Goal: Transaction & Acquisition: Book appointment/travel/reservation

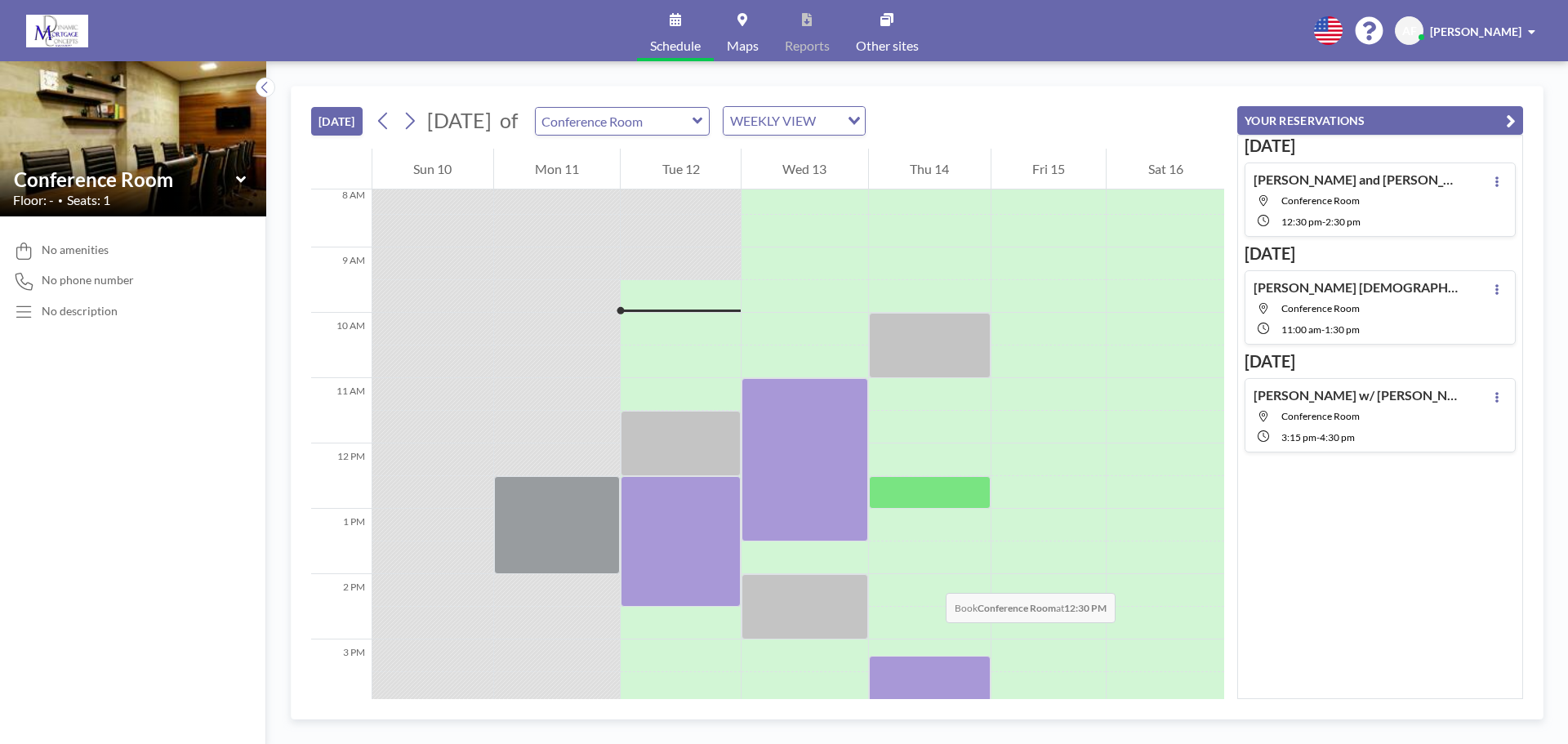
scroll to position [425, 0]
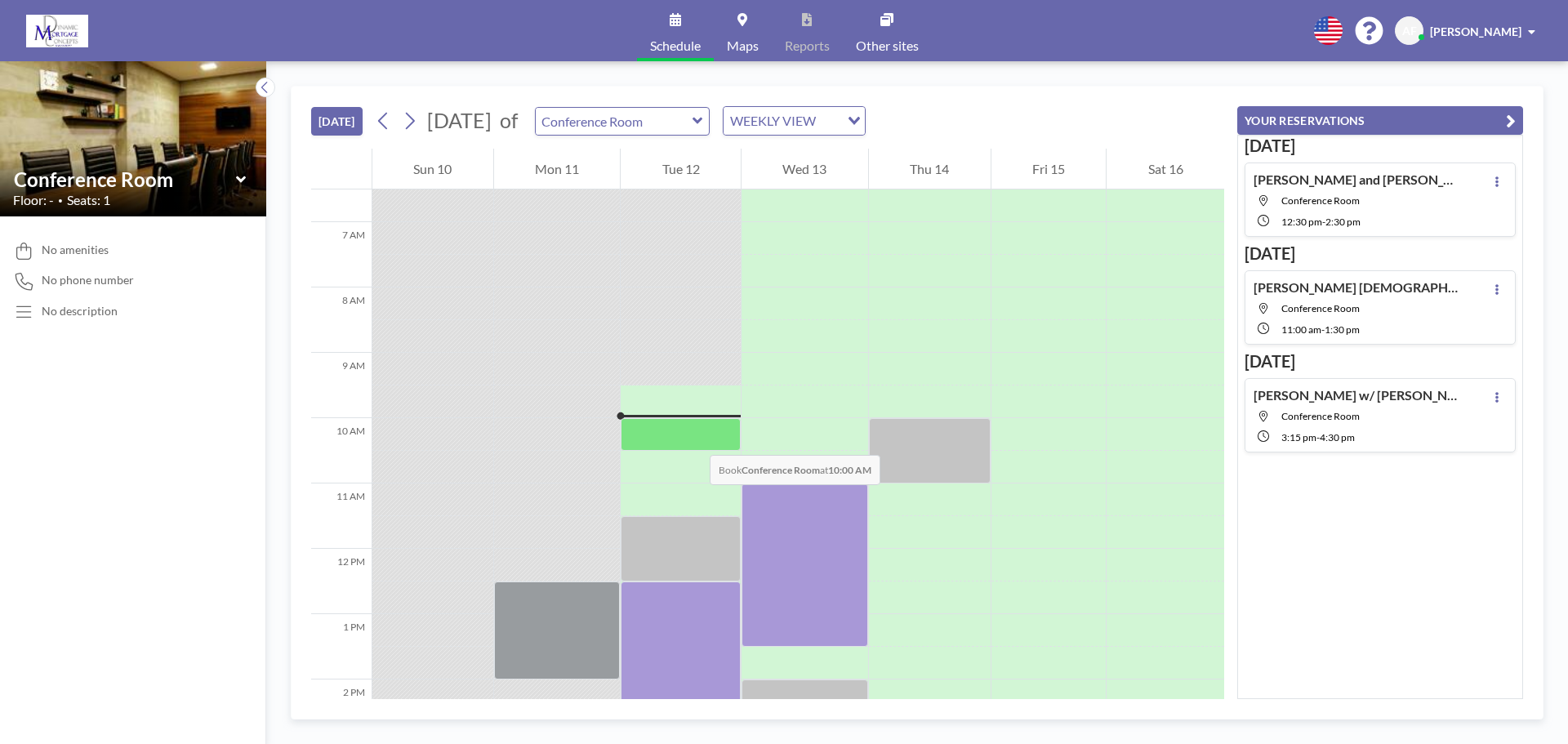
click at [693, 439] on div at bounding box center [680, 435] width 120 height 33
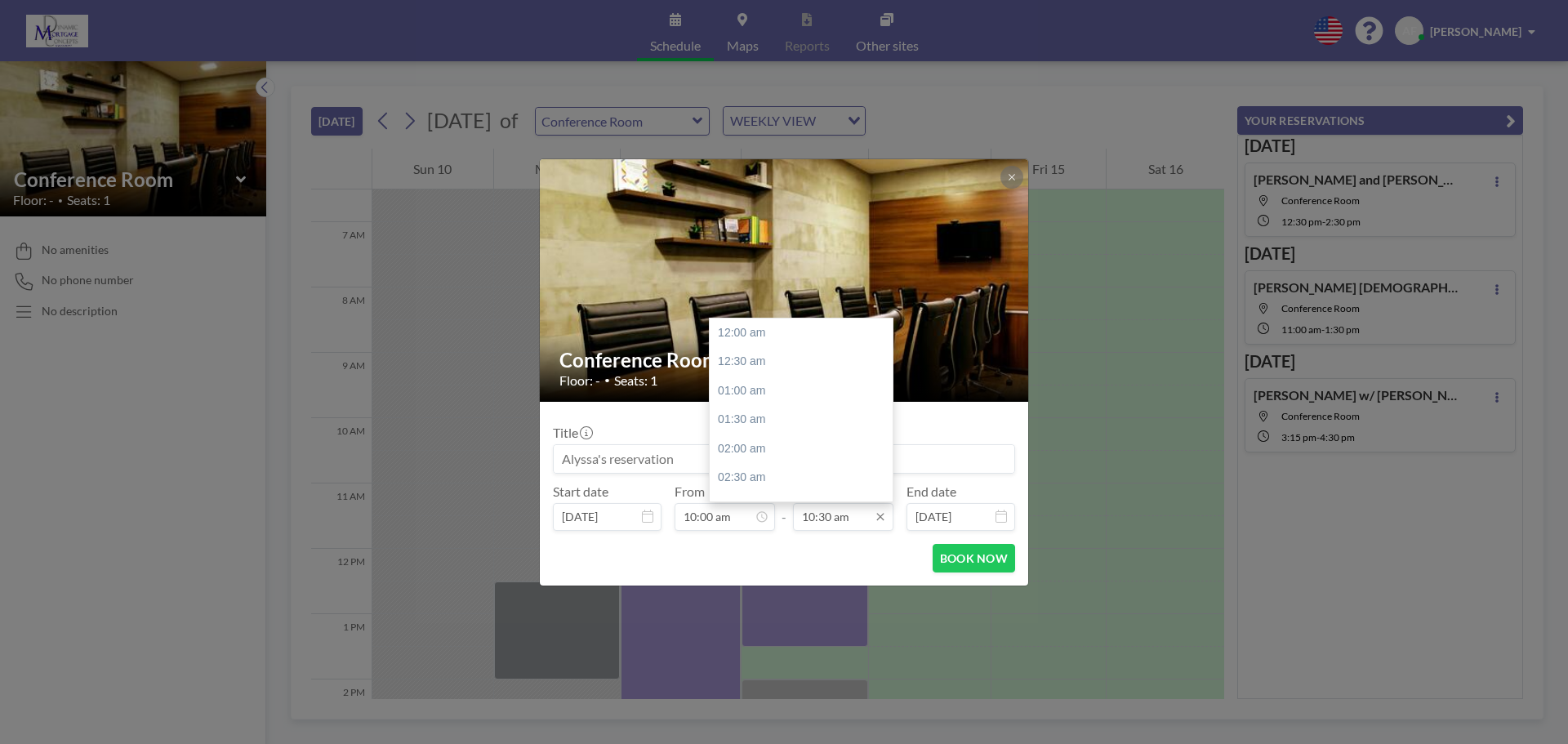
scroll to position [610, 0]
click at [745, 363] on div "11:00 am" at bounding box center [805, 362] width 191 height 30
type input "11:00 am"
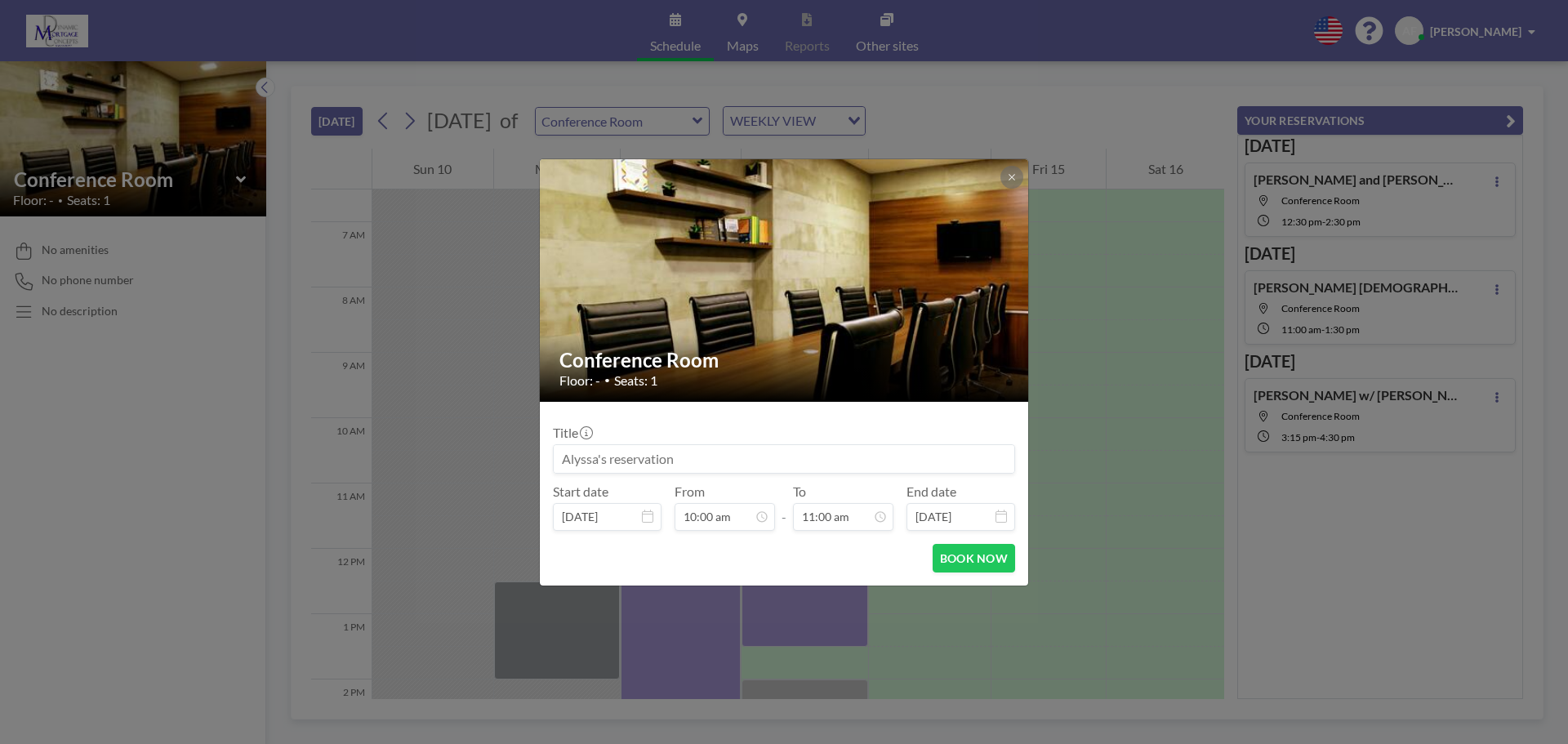
click at [745, 363] on h2 "Conference Room" at bounding box center [784, 360] width 451 height 24
click at [675, 455] on input at bounding box center [784, 459] width 460 height 28
type input "Alyssa Reservation"
click at [969, 564] on button "BOOK NOW" at bounding box center [974, 558] width 83 height 29
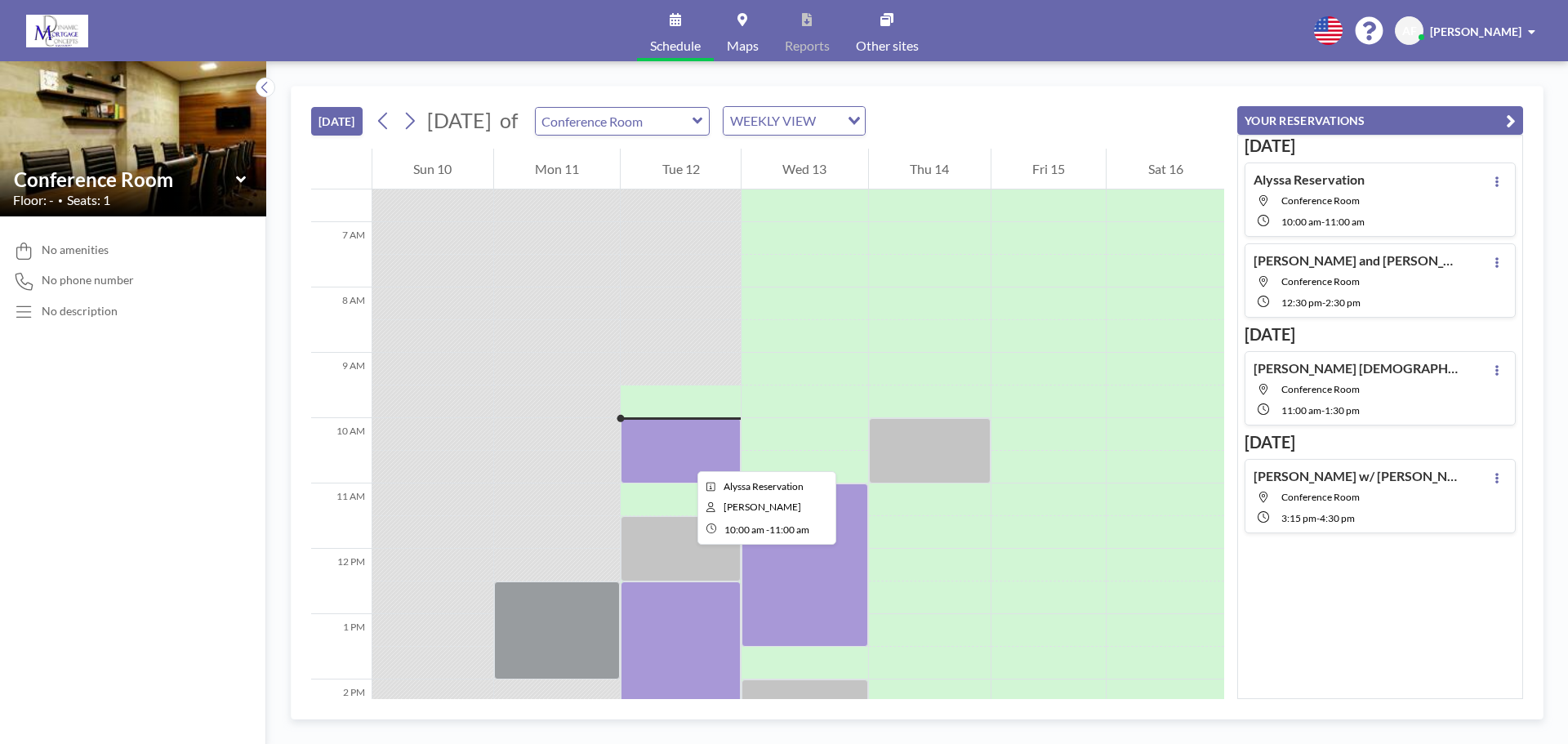
click at [685, 457] on div at bounding box center [680, 450] width 120 height 65
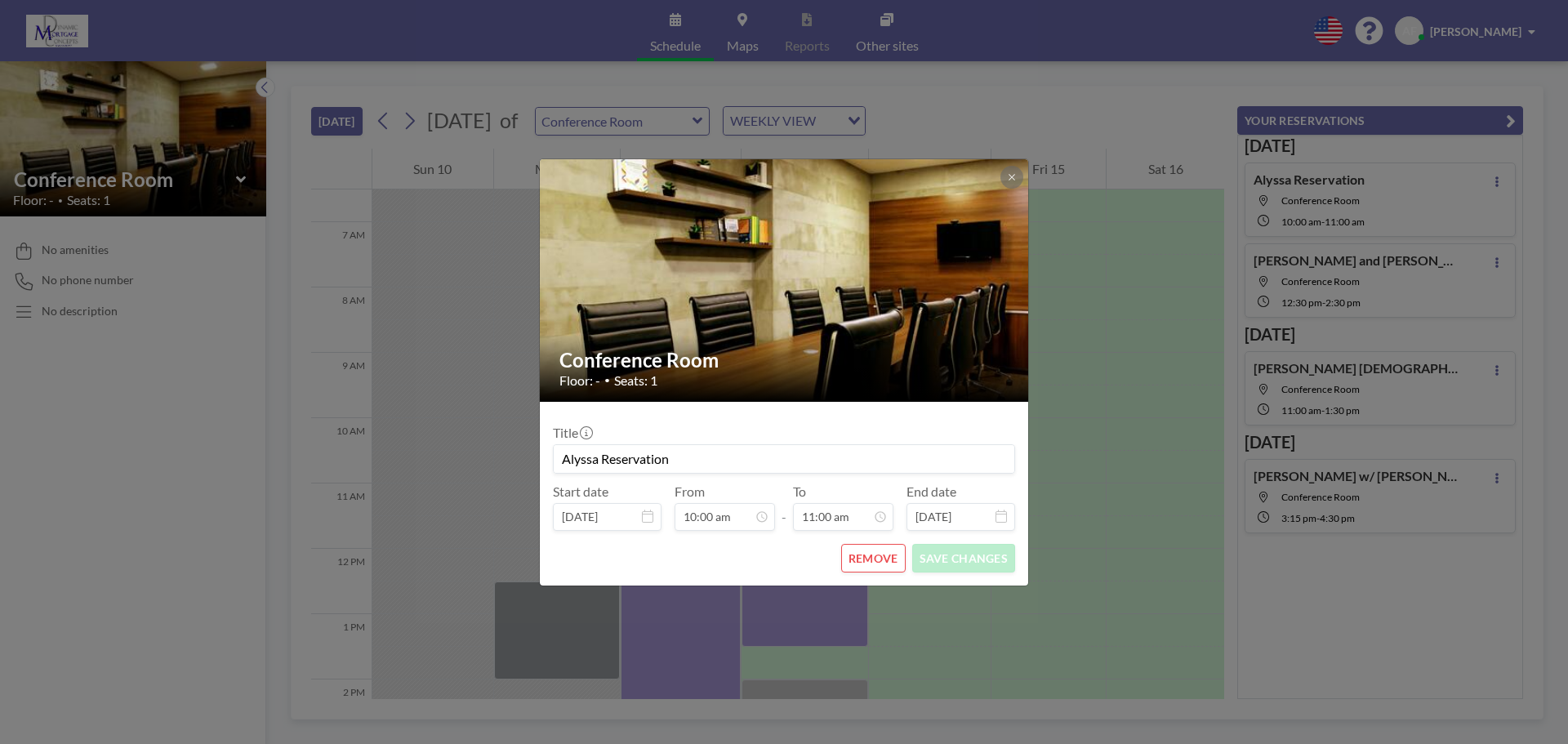
click at [1029, 629] on div "Conference Room Floor: - • Seats: 1 Title Alyssa Reservation Start date [DATE] …" at bounding box center [784, 372] width 1568 height 744
